Goal: Communication & Community: Answer question/provide support

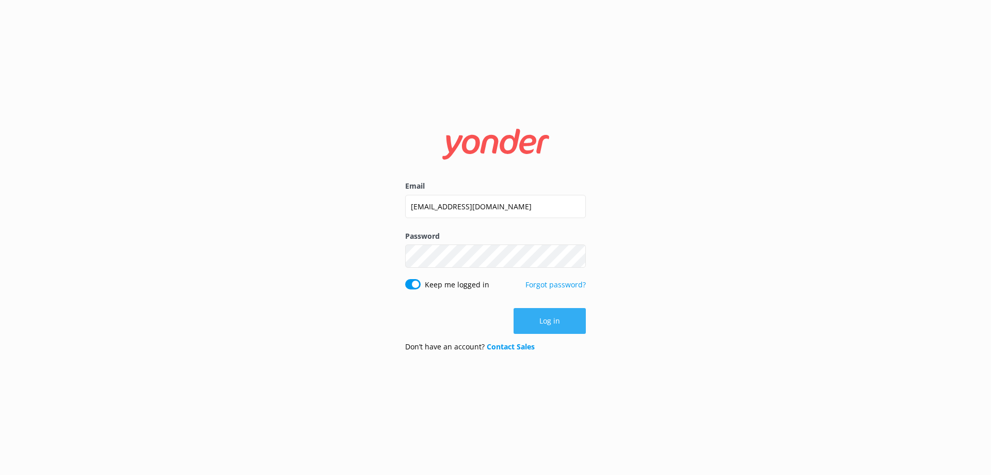
click at [566, 326] on button "Log in" at bounding box center [550, 321] width 72 height 26
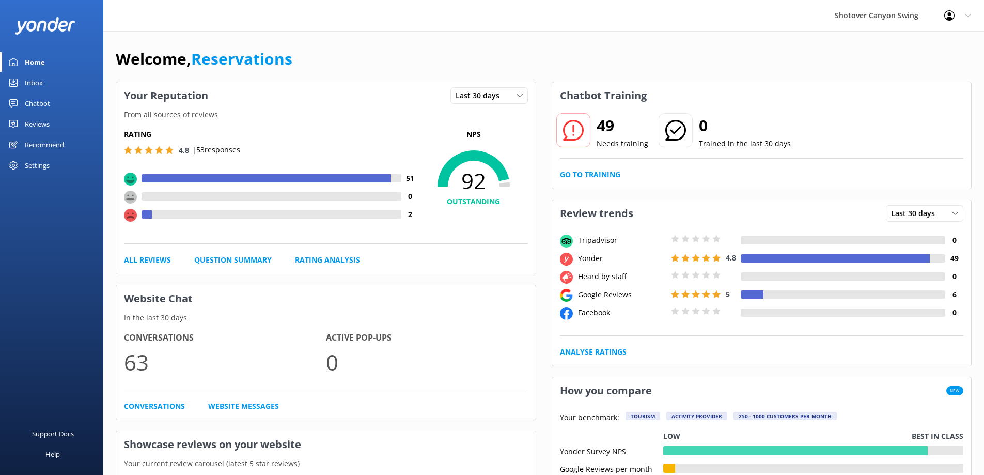
click at [59, 103] on link "Chatbot" at bounding box center [51, 103] width 103 height 21
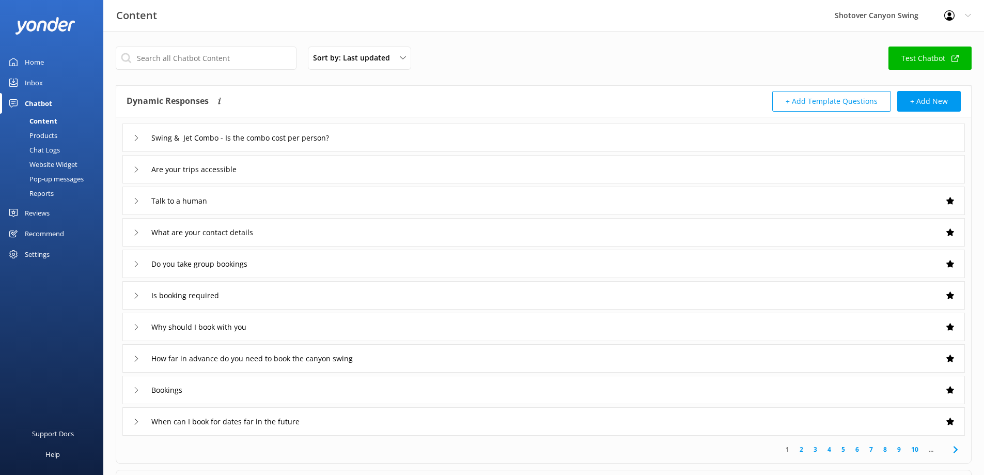
click at [51, 209] on link "Reviews" at bounding box center [51, 212] width 103 height 21
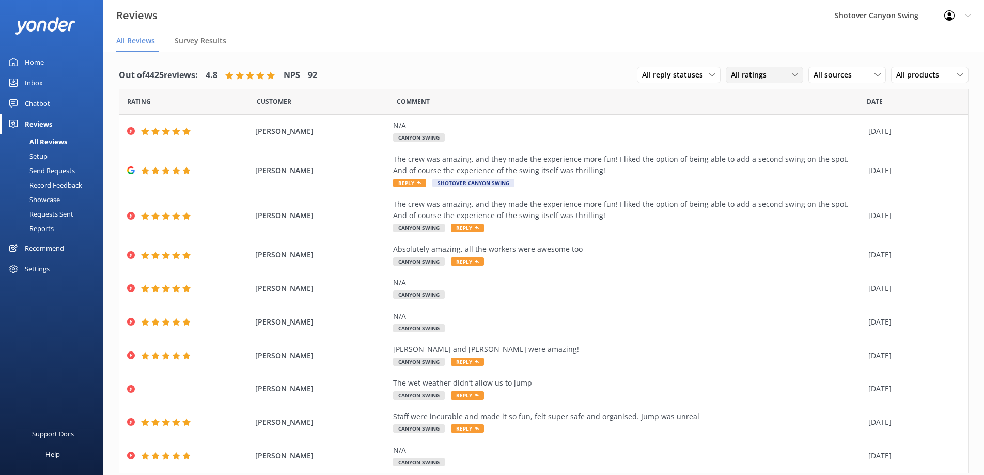
click at [769, 77] on div "All ratings" at bounding box center [764, 74] width 72 height 11
click at [857, 72] on div "All sources" at bounding box center [847, 74] width 72 height 11
click at [844, 195] on div "Google reviews" at bounding box center [853, 200] width 60 height 10
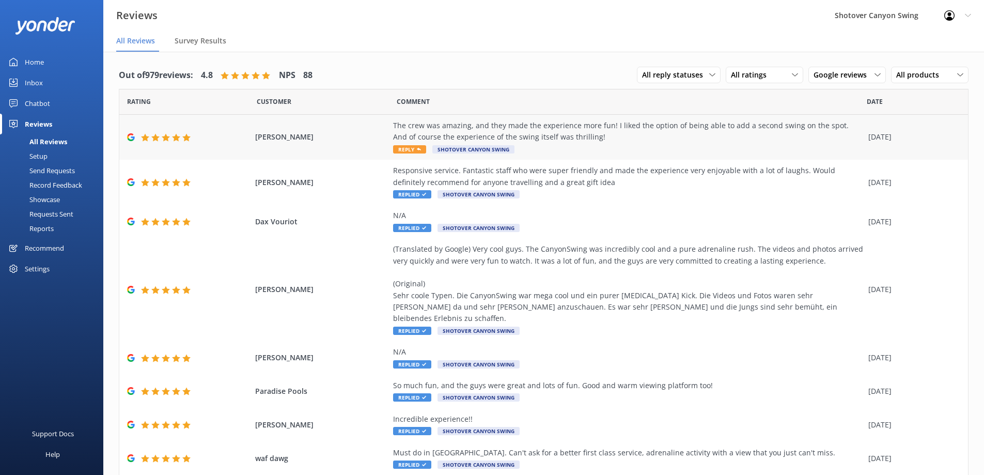
click at [566, 141] on div "The crew was amazing, and they made the experience more fun! I liked the option…" at bounding box center [628, 131] width 470 height 23
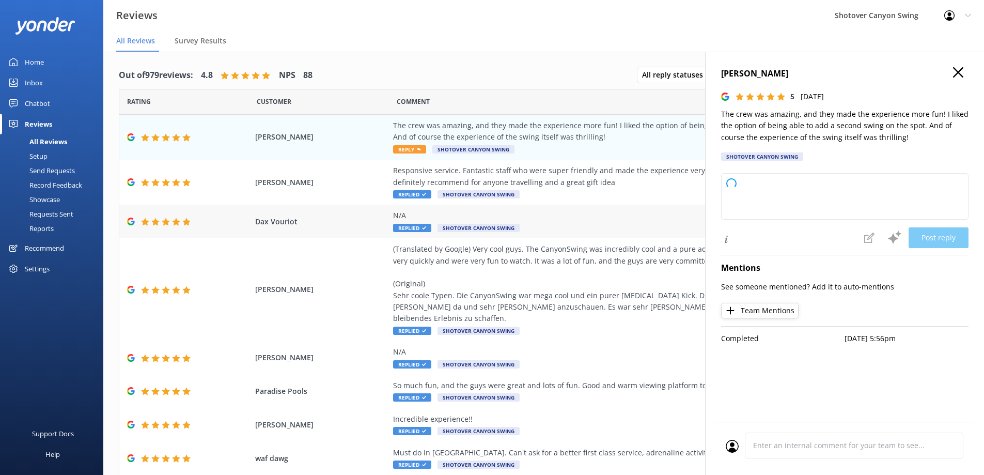
type textarea "Thank you so much for your wonderful review! We're thrilled you had a fun and e…"
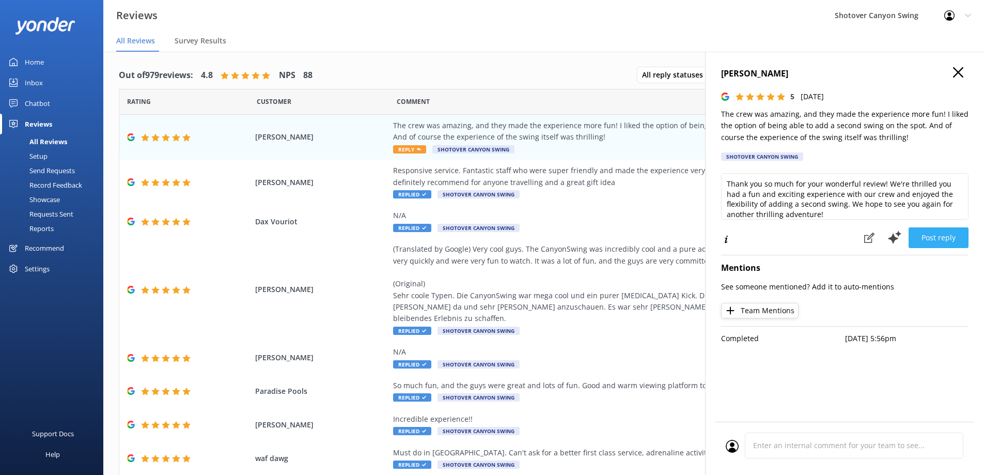
click at [938, 238] on button "Post reply" at bounding box center [938, 237] width 60 height 21
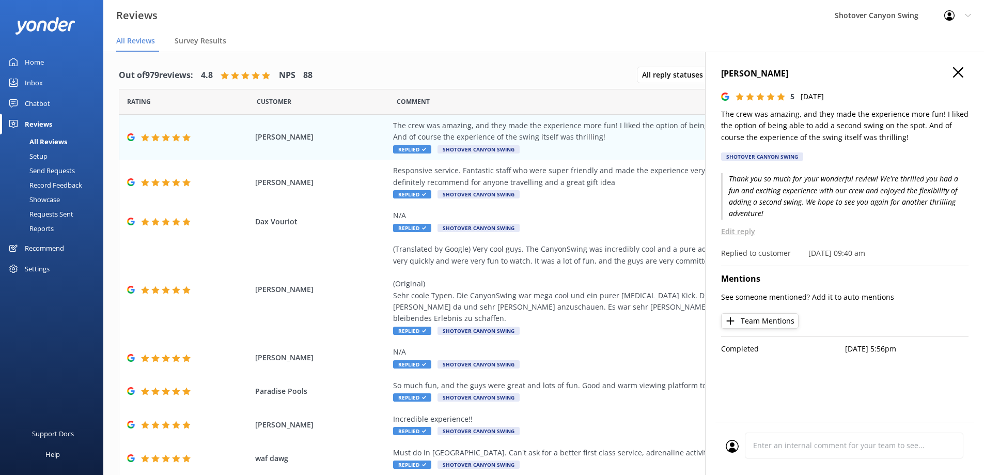
click at [959, 76] on icon at bounding box center [958, 72] width 10 height 10
